Goal: Navigation & Orientation: Find specific page/section

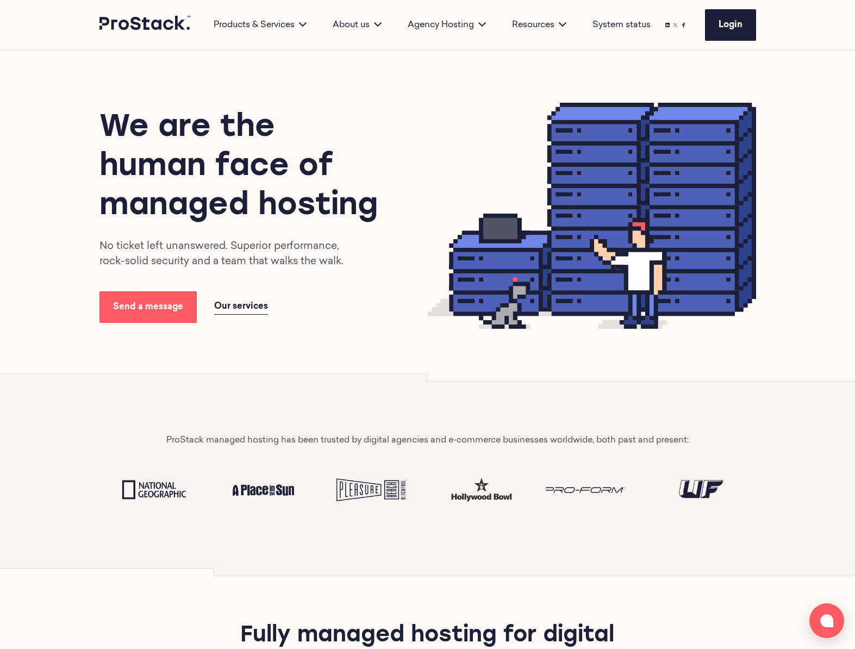
click at [611, 27] on link "System status" at bounding box center [621, 24] width 58 height 13
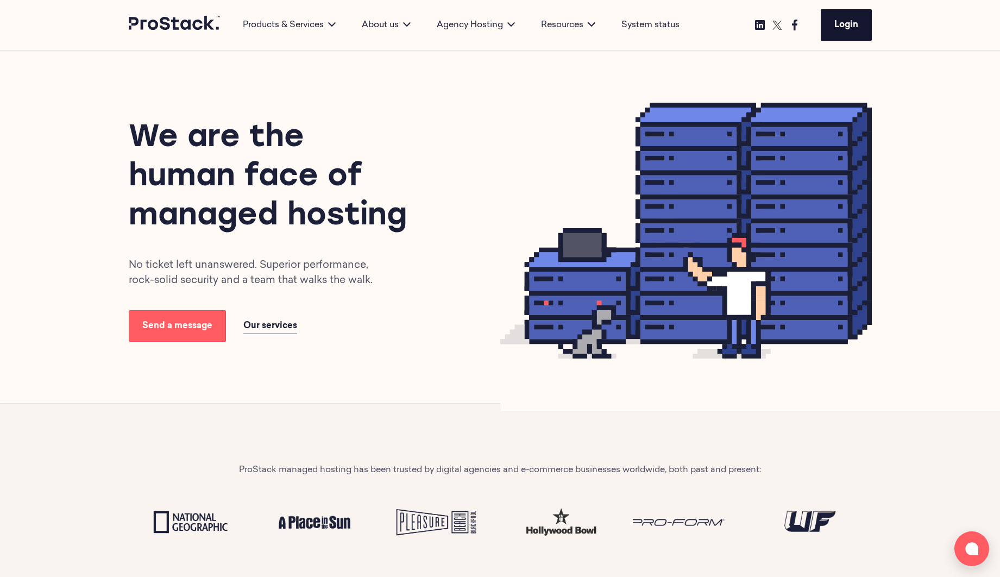
click at [837, 27] on span "Login" at bounding box center [847, 25] width 24 height 9
click at [858, 32] on link "Login" at bounding box center [846, 25] width 51 height 32
